Goal: Information Seeking & Learning: Find specific page/section

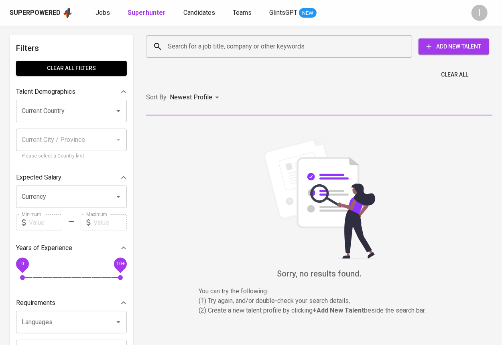
click at [245, 48] on input "Search for a job title, company or other keywords" at bounding box center [281, 46] width 231 height 15
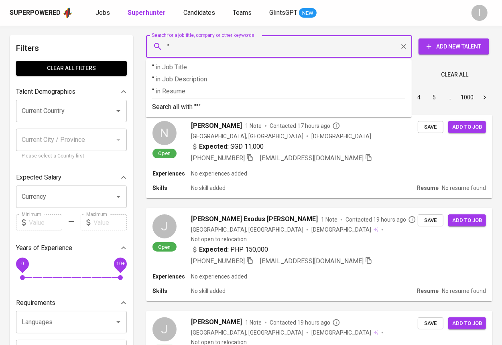
paste input "FUJI FINANCE [GEOGRAPHIC_DATA]"
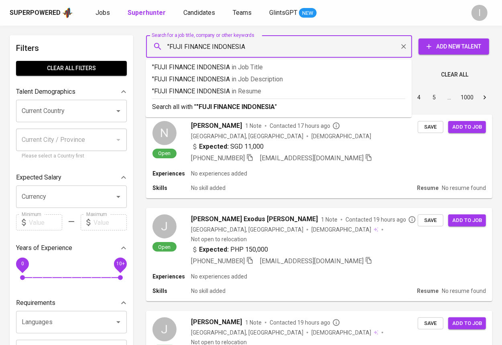
type input ""FUJI FINANCE INDONESIA""
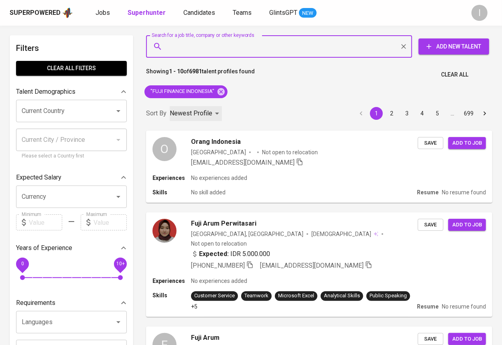
click at [196, 113] on p "Newest Profile" at bounding box center [191, 114] width 43 height 10
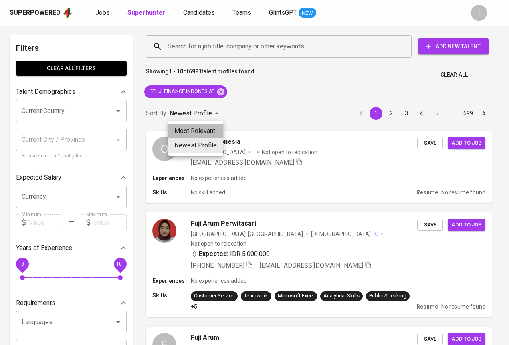
click at [196, 127] on li "Most Relevant" at bounding box center [195, 131] width 55 height 14
type input "MOST_RELEVANT"
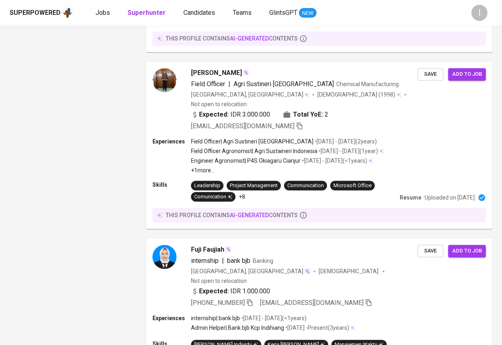
scroll to position [37, 0]
